Goal: Information Seeking & Learning: Learn about a topic

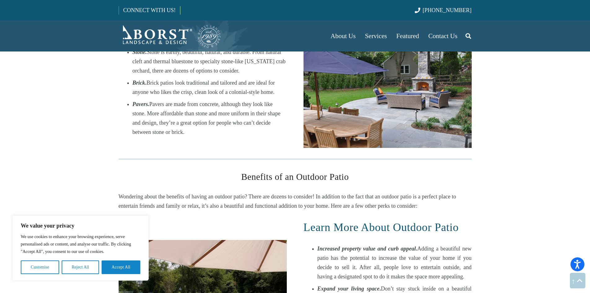
scroll to position [372, 0]
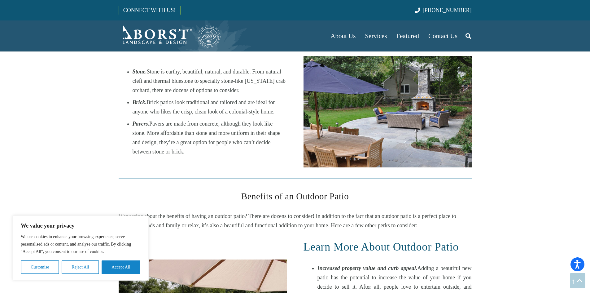
click at [402, 122] on img "Patio with Unbrella" at bounding box center [387, 112] width 168 height 112
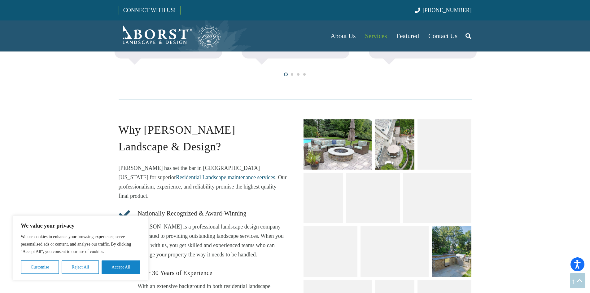
scroll to position [712, 0]
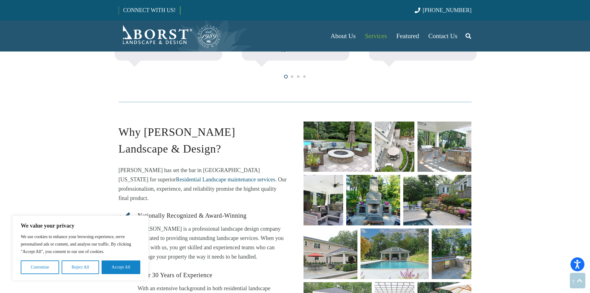
click at [348, 148] on link "unique fire pit designs" at bounding box center [337, 146] width 68 height 50
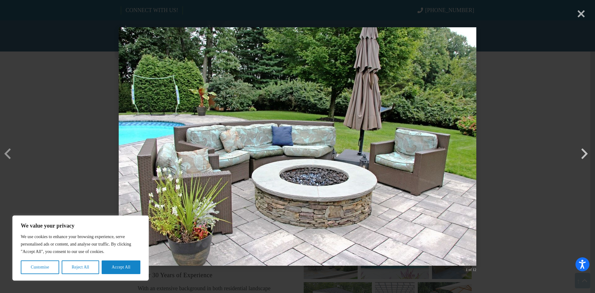
click at [585, 151] on button "button" at bounding box center [584, 144] width 15 height 15
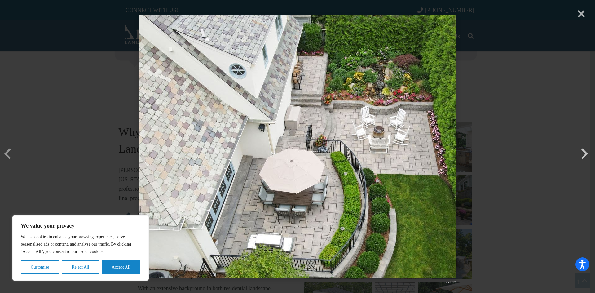
click at [585, 151] on button "button" at bounding box center [584, 144] width 15 height 15
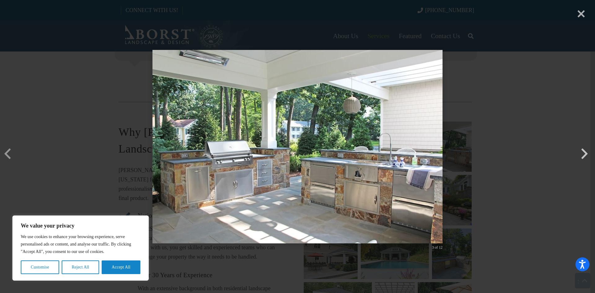
click at [585, 151] on button "button" at bounding box center [584, 144] width 15 height 15
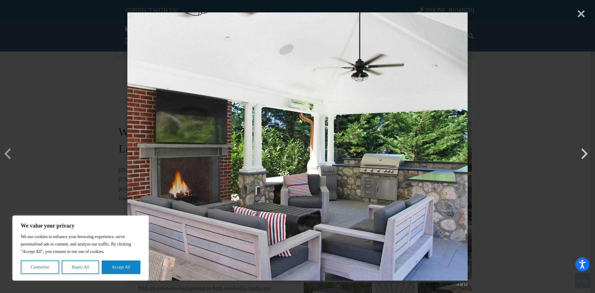
click at [585, 151] on button "button" at bounding box center [584, 144] width 15 height 15
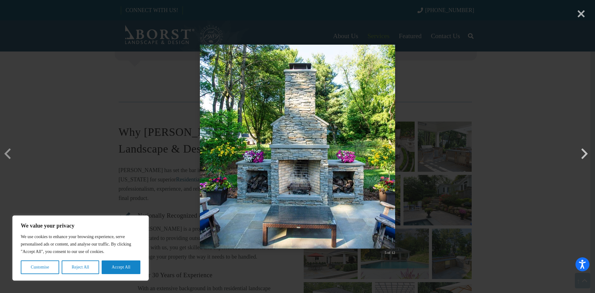
click at [585, 151] on button "button" at bounding box center [584, 144] width 15 height 15
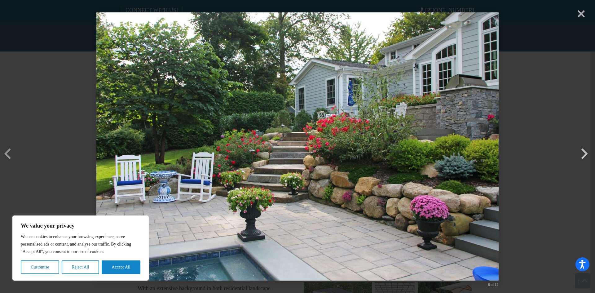
click at [585, 151] on button "button" at bounding box center [584, 144] width 15 height 15
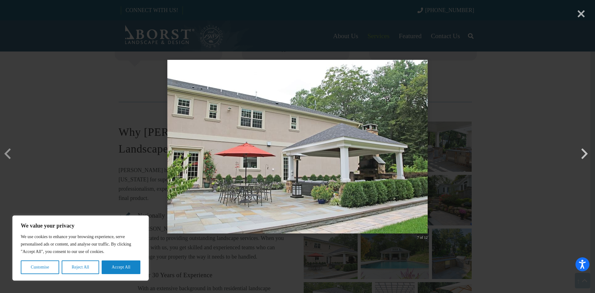
click at [585, 151] on button "button" at bounding box center [584, 144] width 15 height 15
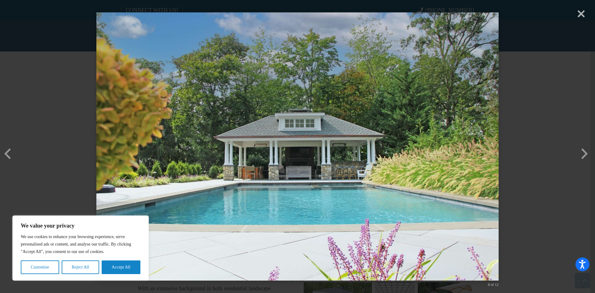
click at [587, 153] on div "× 8 of 12 Loading..." at bounding box center [297, 146] width 595 height 293
